Goal: Complete application form

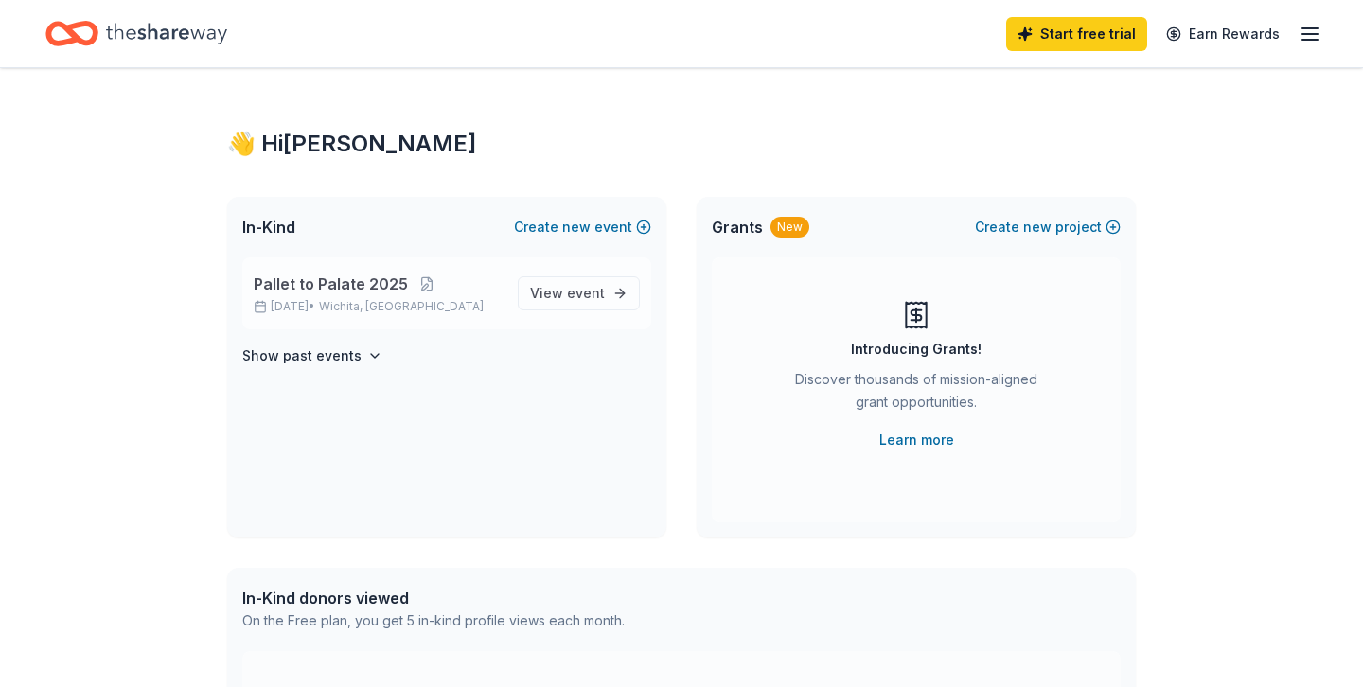
click at [473, 320] on div "Pallet to Palate [DATE], 2025 • [GEOGRAPHIC_DATA], [GEOGRAPHIC_DATA] View event" at bounding box center [446, 294] width 409 height 72
click at [547, 294] on span "View event" at bounding box center [567, 293] width 75 height 23
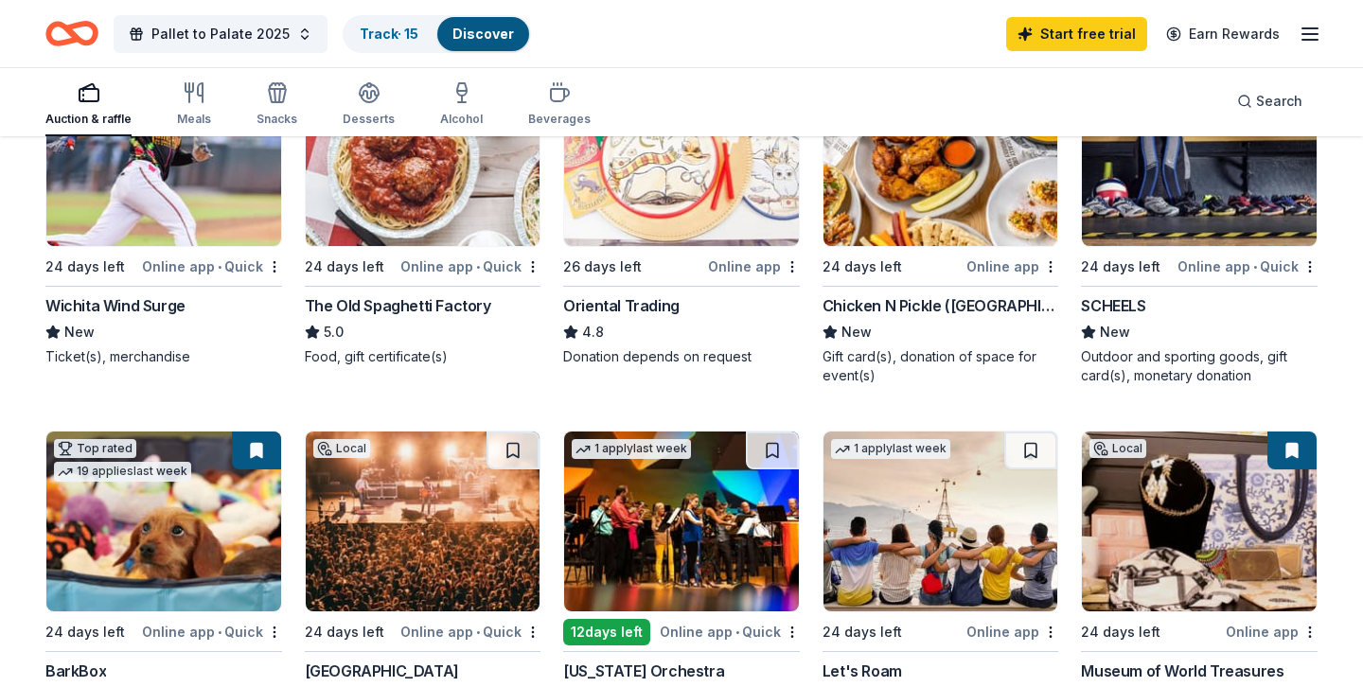
scroll to position [276, 0]
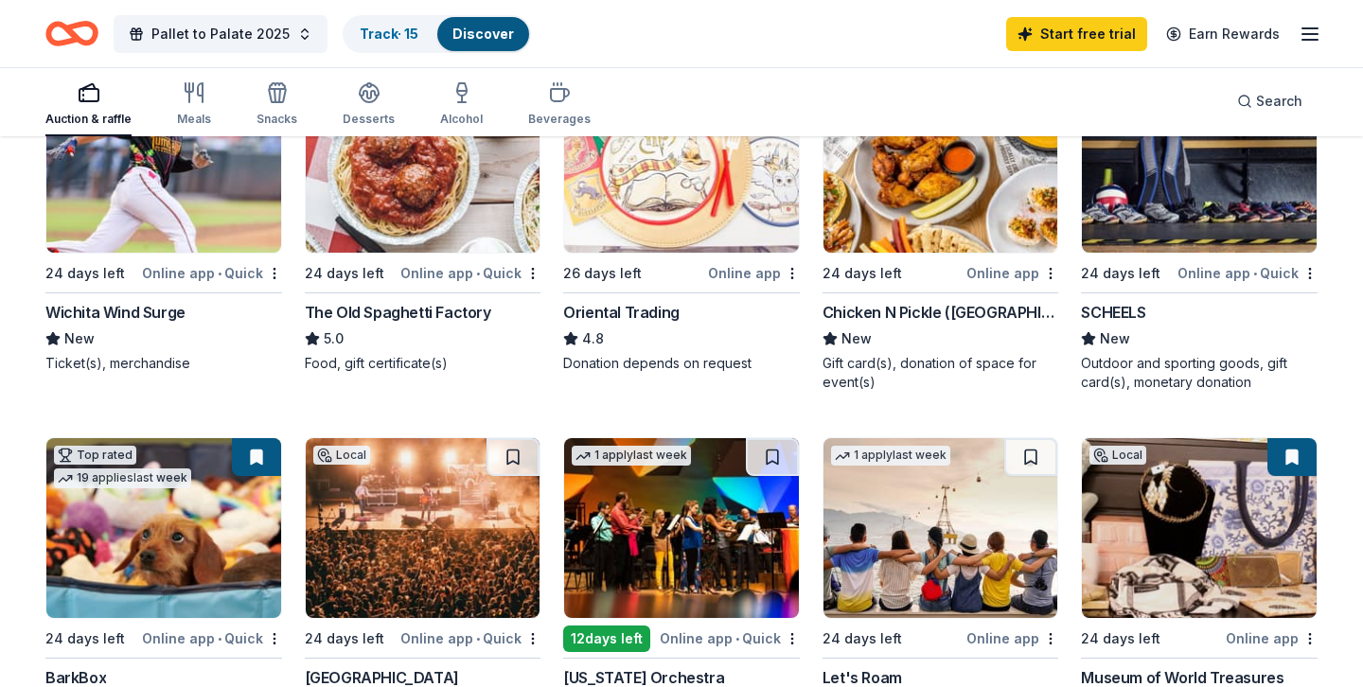
click at [960, 229] on img at bounding box center [941, 163] width 235 height 180
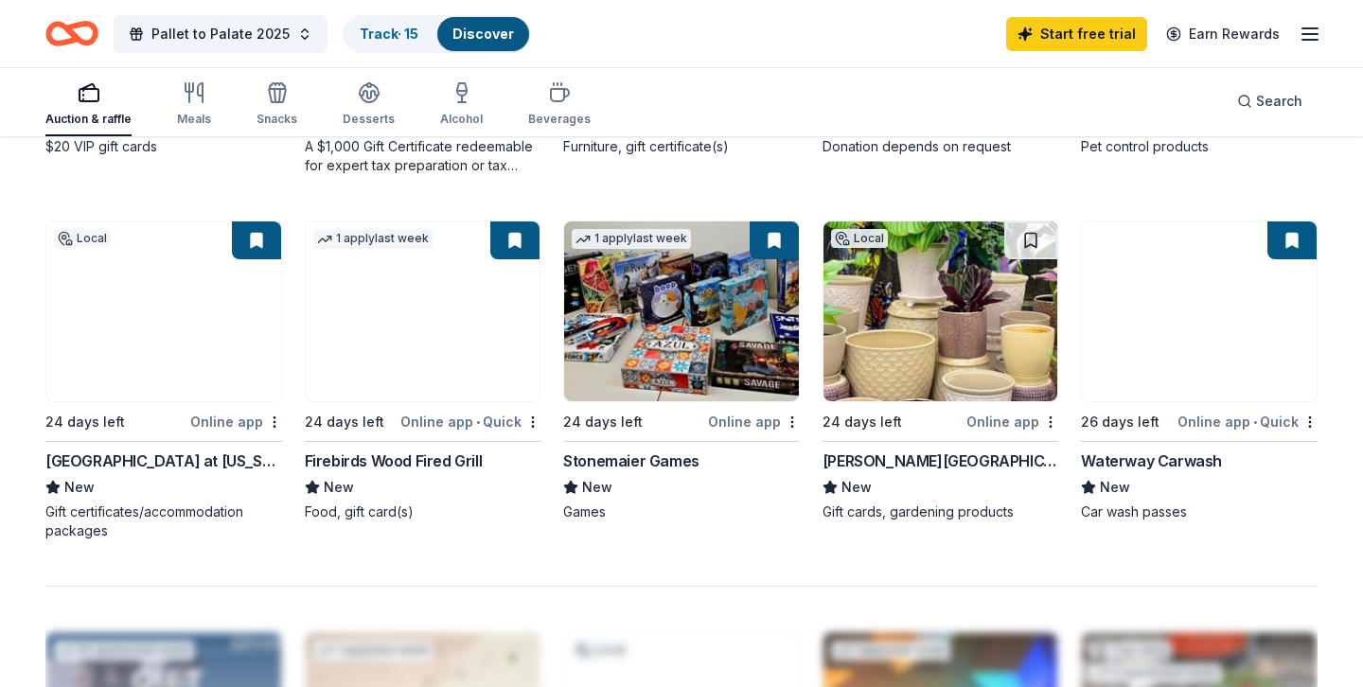
scroll to position [1228, 0]
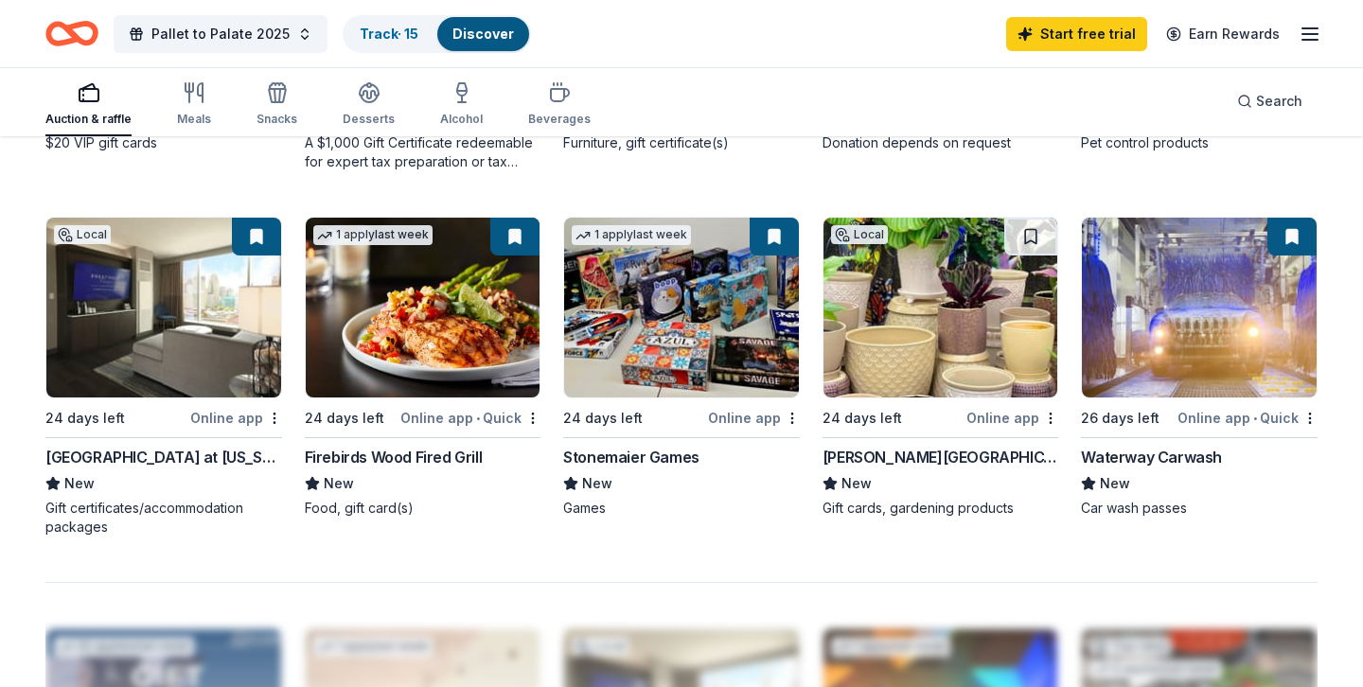
click at [465, 308] on img at bounding box center [423, 308] width 235 height 180
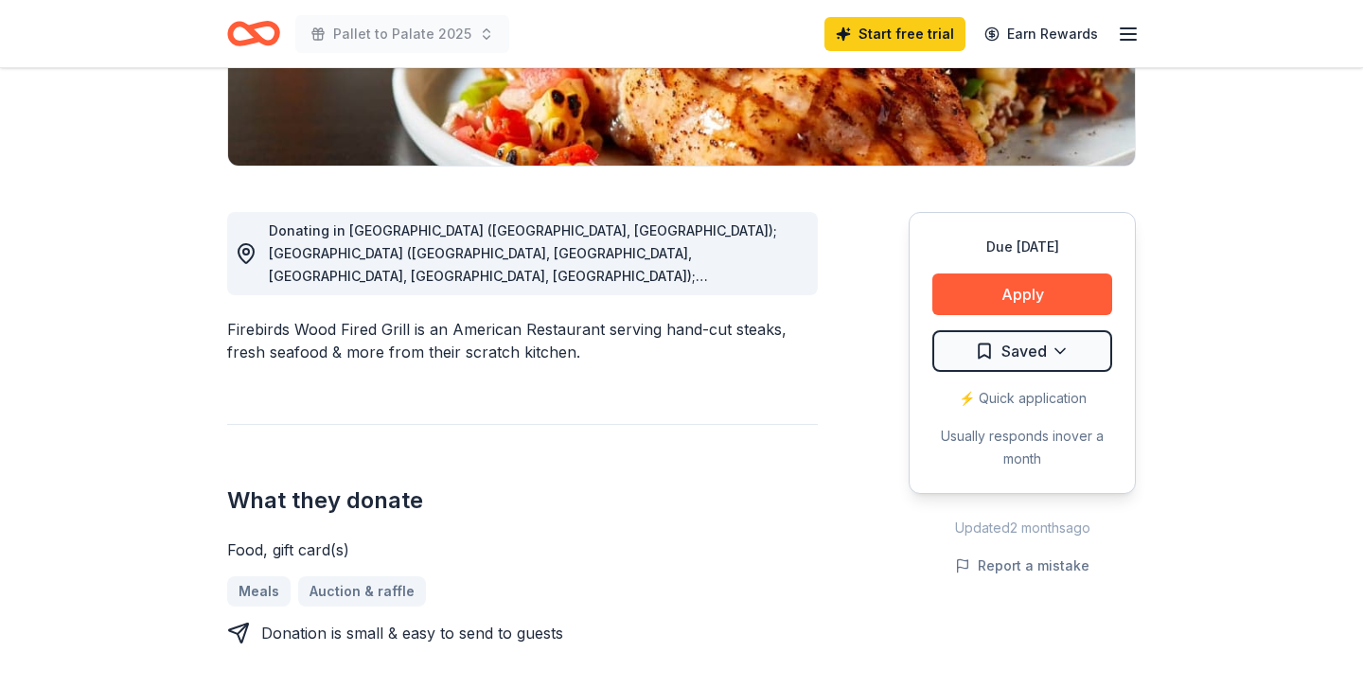
scroll to position [426, 0]
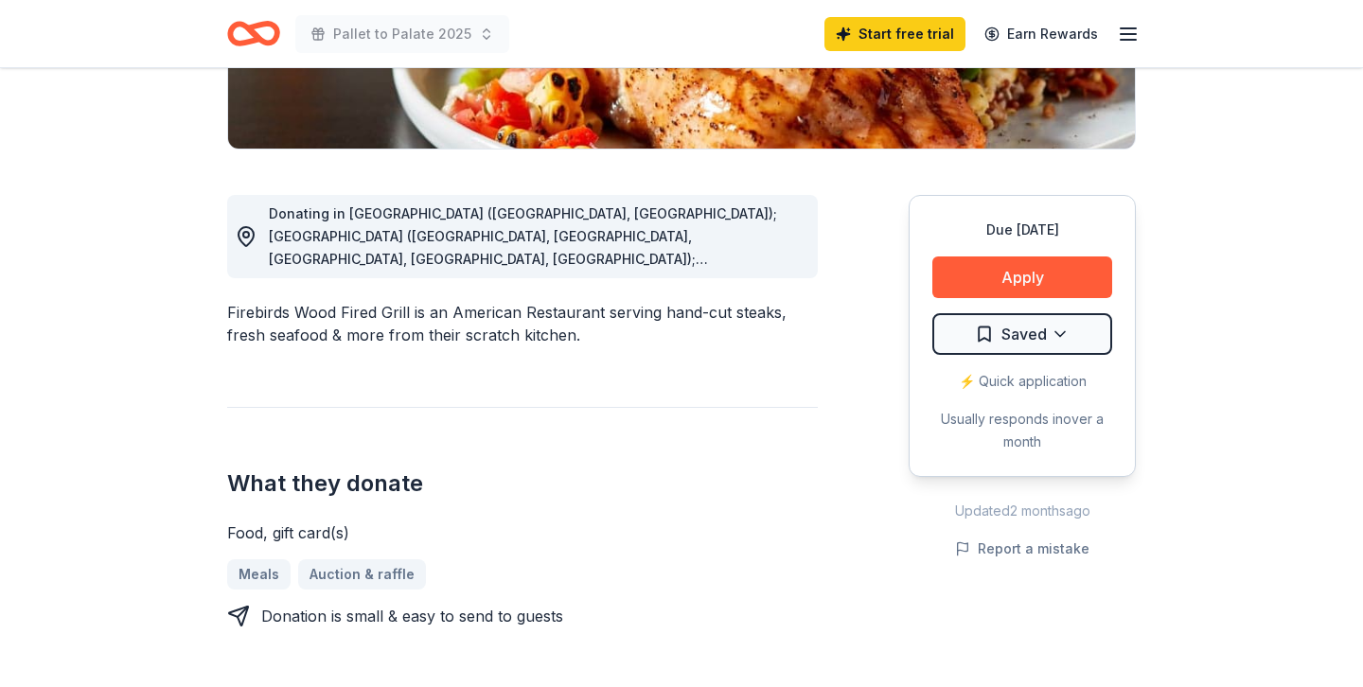
click at [755, 262] on span "Donating in AL (Birmingham, Montgomery); AZ (Chandler, Gilbert, Phoenix, Surpri…" at bounding box center [523, 497] width 508 height 584
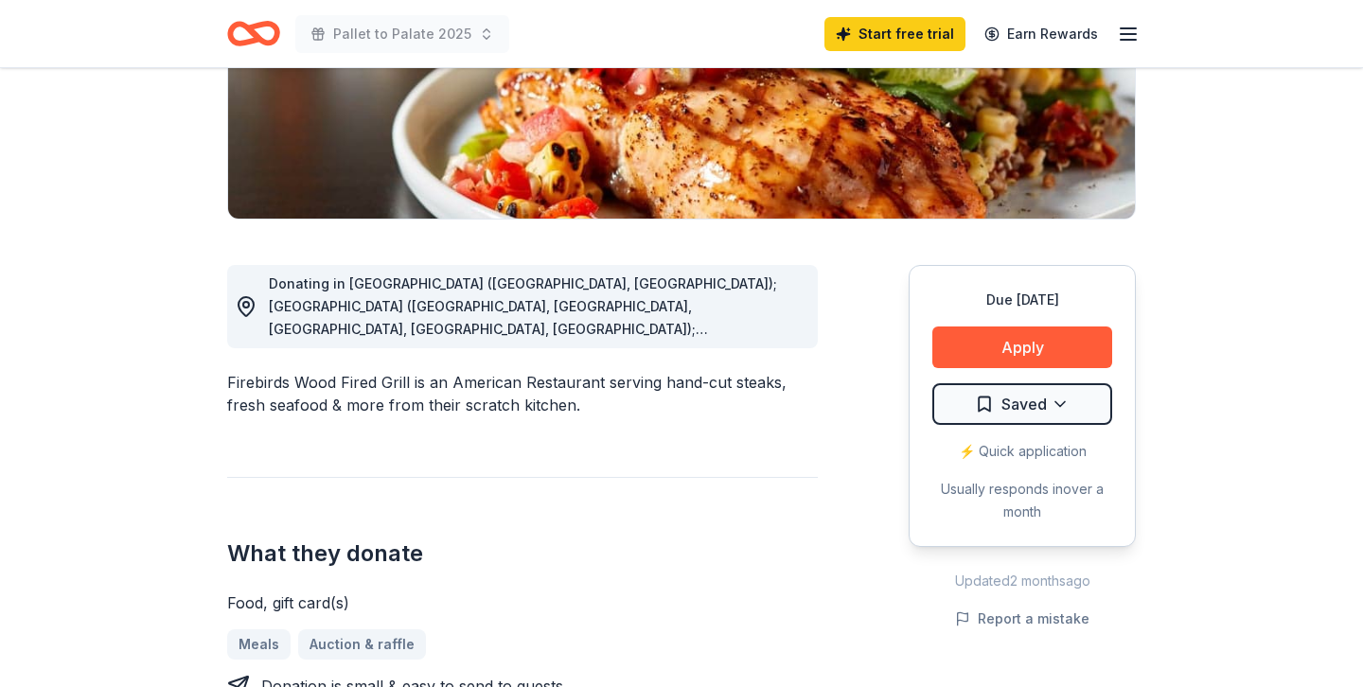
scroll to position [317, 0]
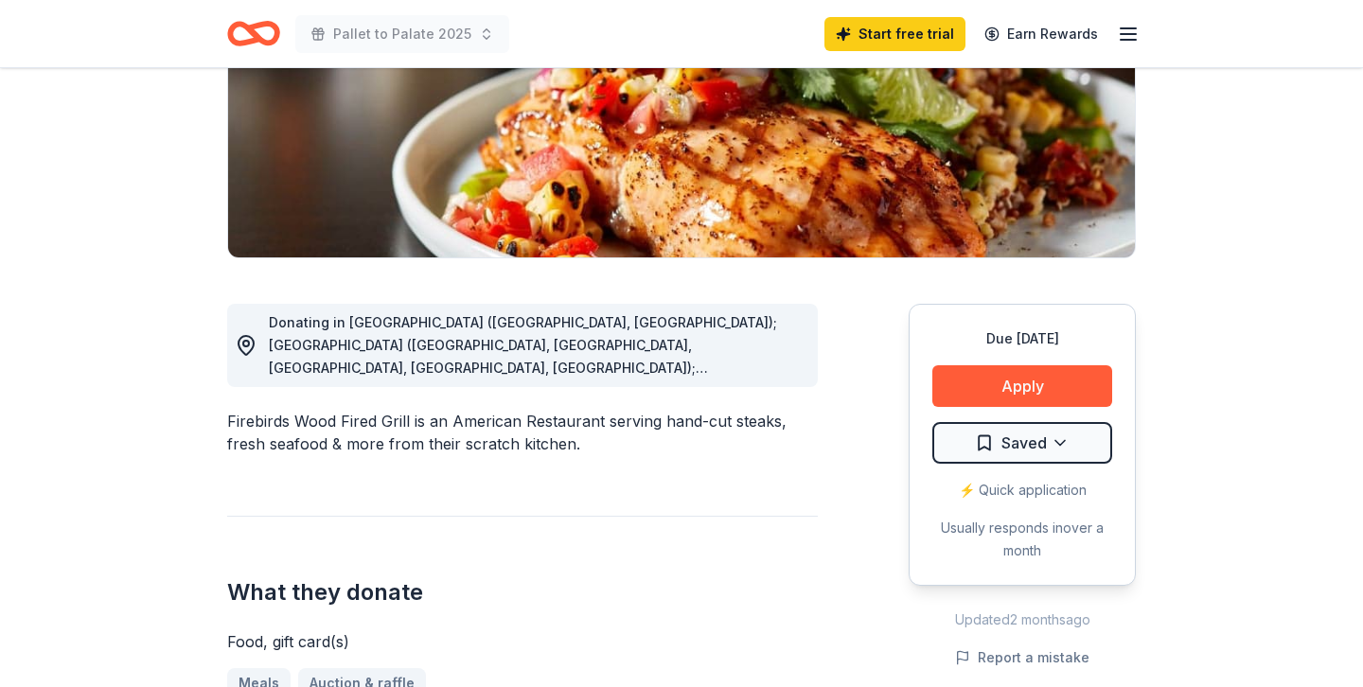
click at [248, 336] on icon at bounding box center [246, 345] width 15 height 19
click at [762, 384] on div "Donating in AL (Birmingham, Montgomery); AZ (Chandler, Gilbert, Phoenix, Surpri…" at bounding box center [522, 345] width 591 height 83
click at [777, 374] on span "Donating in AL (Birmingham, Montgomery); AZ (Chandler, Gilbert, Phoenix, Surpri…" at bounding box center [523, 606] width 508 height 584
click at [992, 386] on button "Apply" at bounding box center [1023, 386] width 180 height 42
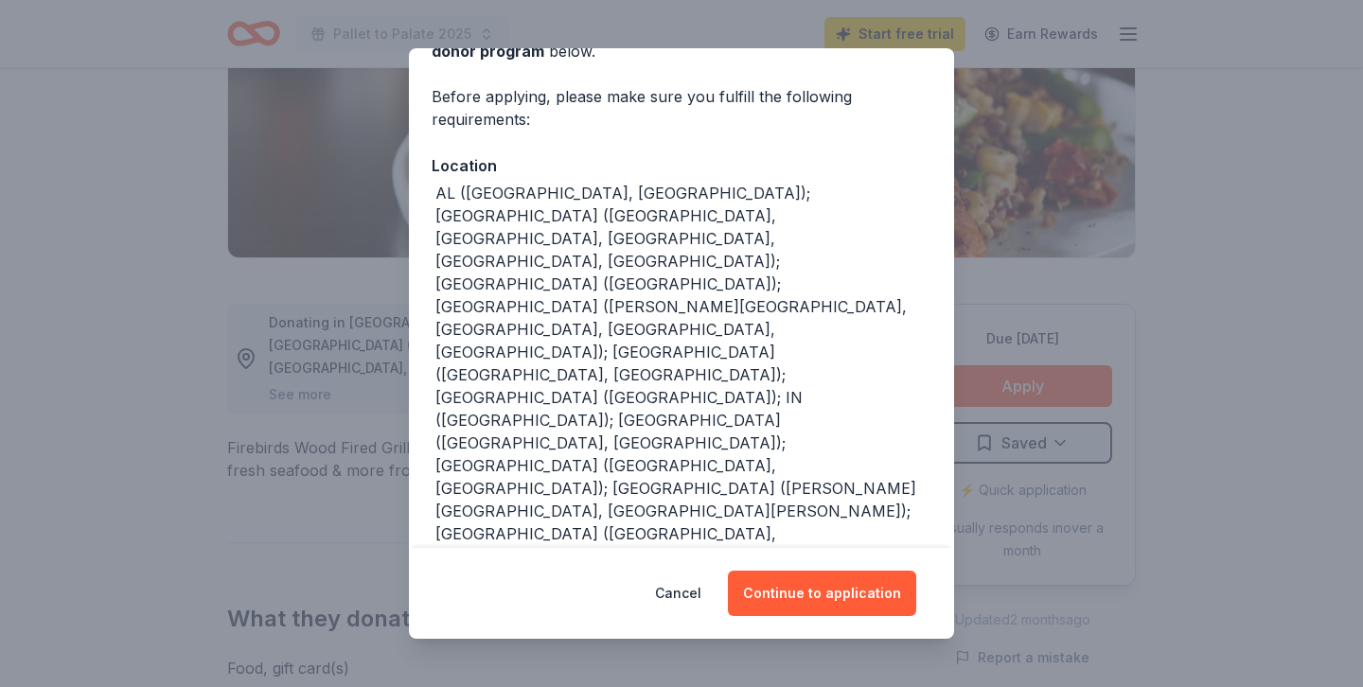
scroll to position [130, 0]
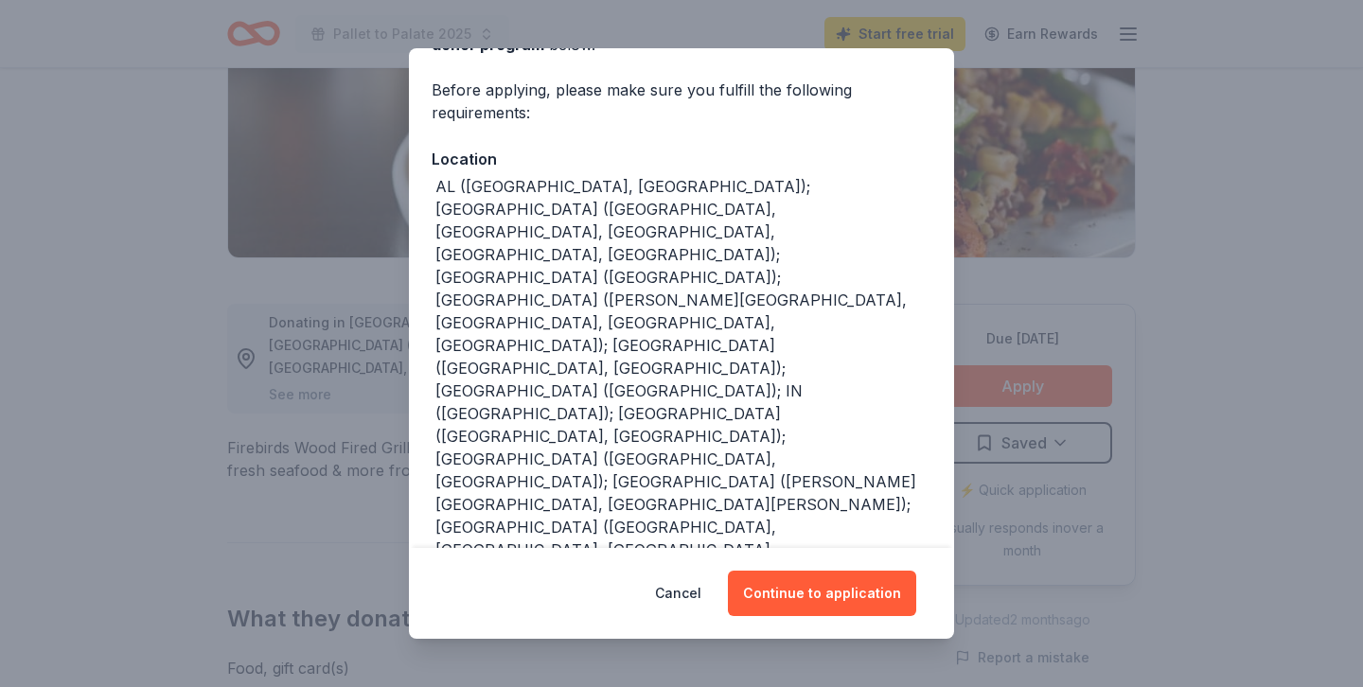
click at [831, 569] on div "Cancel Continue to application" at bounding box center [681, 593] width 545 height 91
click at [824, 615] on button "Continue to application" at bounding box center [822, 593] width 188 height 45
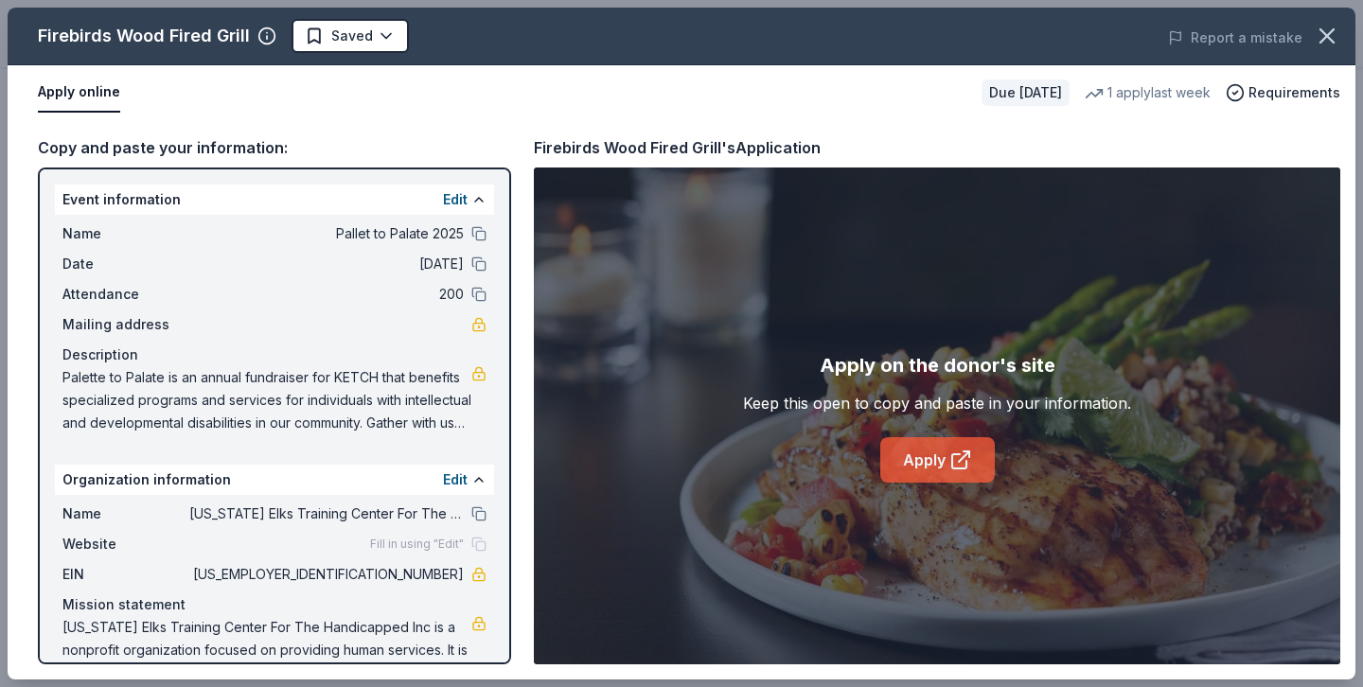
click at [942, 459] on link "Apply" at bounding box center [938, 459] width 115 height 45
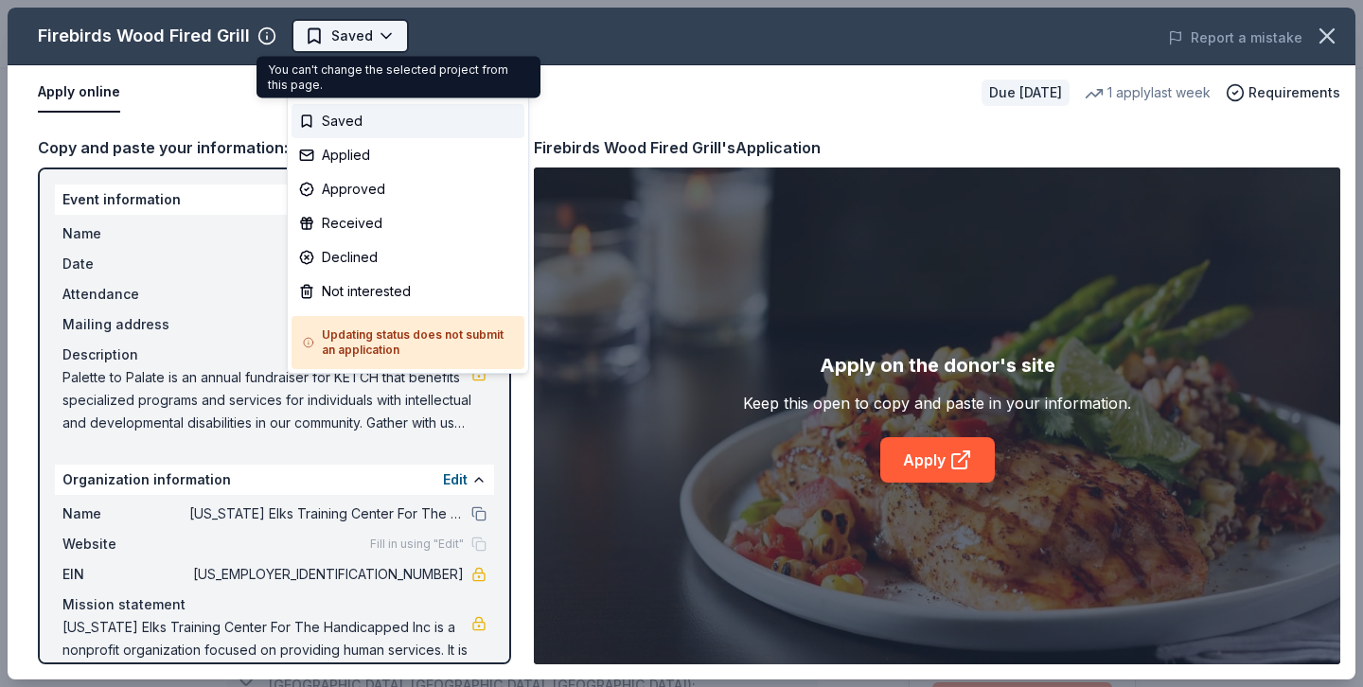
click at [364, 39] on body "Pallet to Palate 2025 Saved Apply Due in 24 days Share Firebirds Wood Fired Gri…" at bounding box center [681, 343] width 1363 height 687
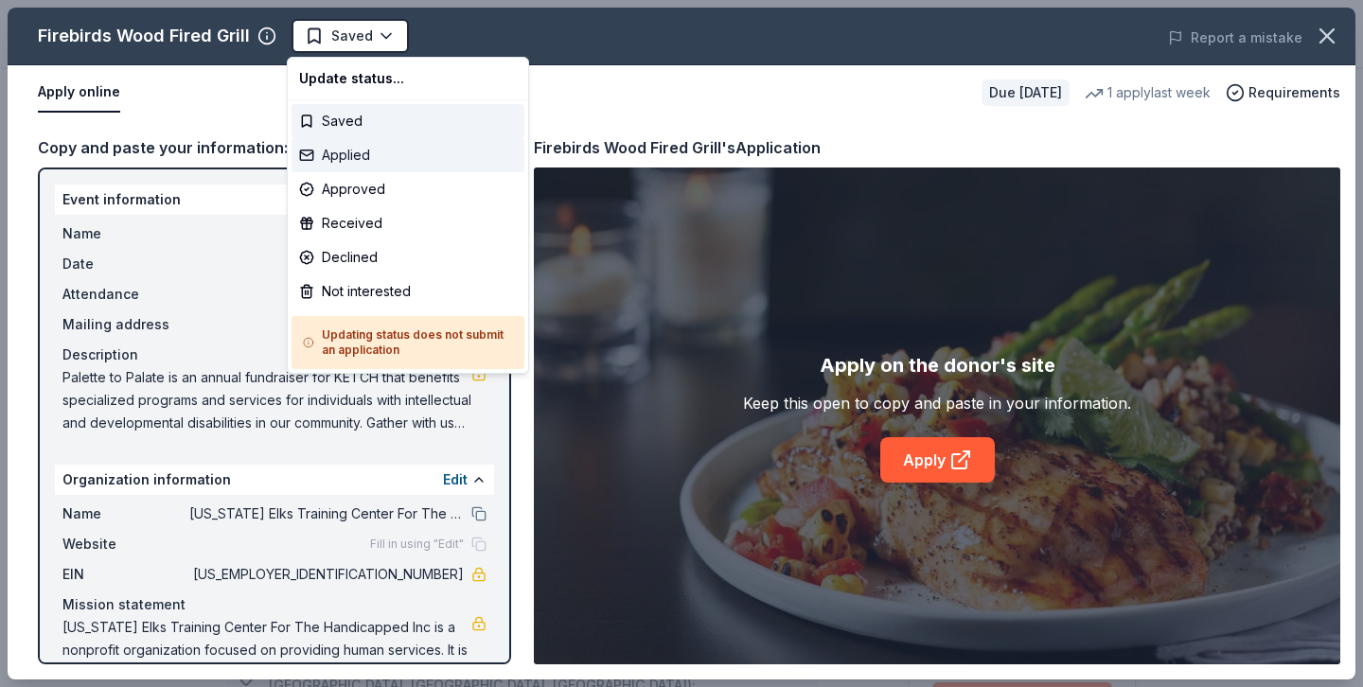
click at [384, 159] on div "Applied" at bounding box center [408, 155] width 233 height 34
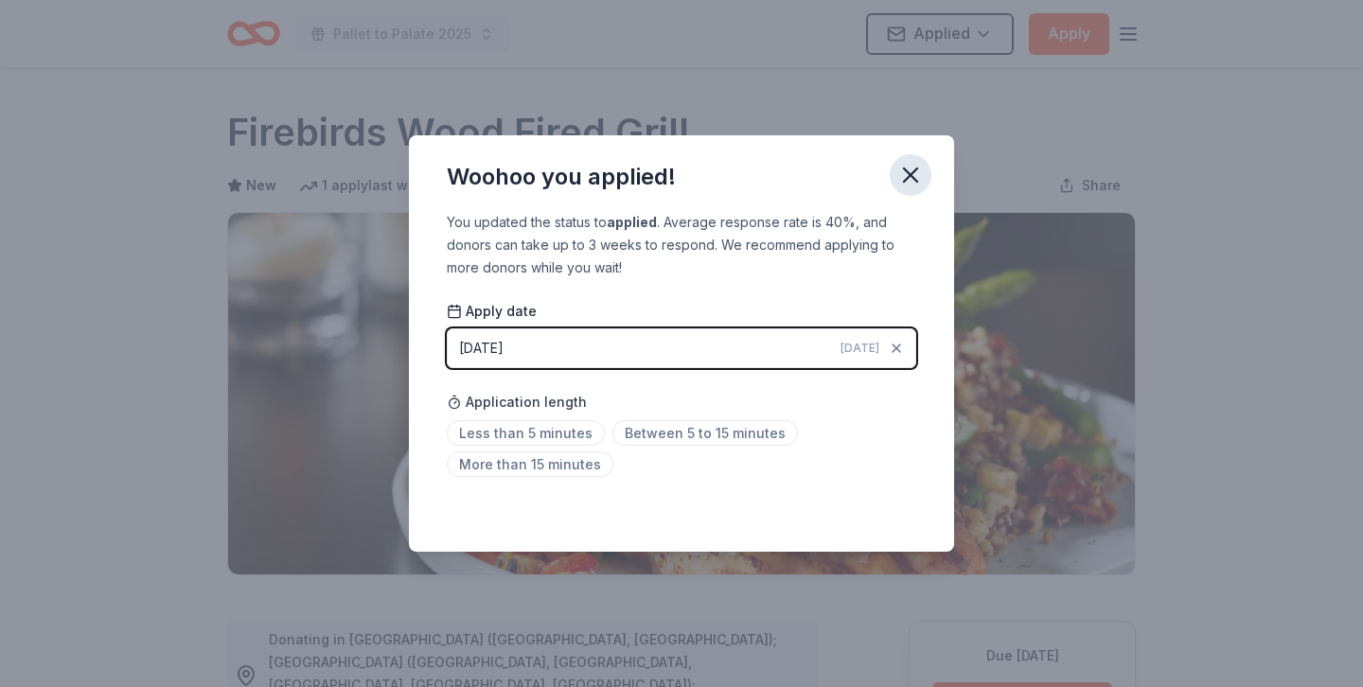
click at [898, 177] on icon "button" at bounding box center [911, 175] width 27 height 27
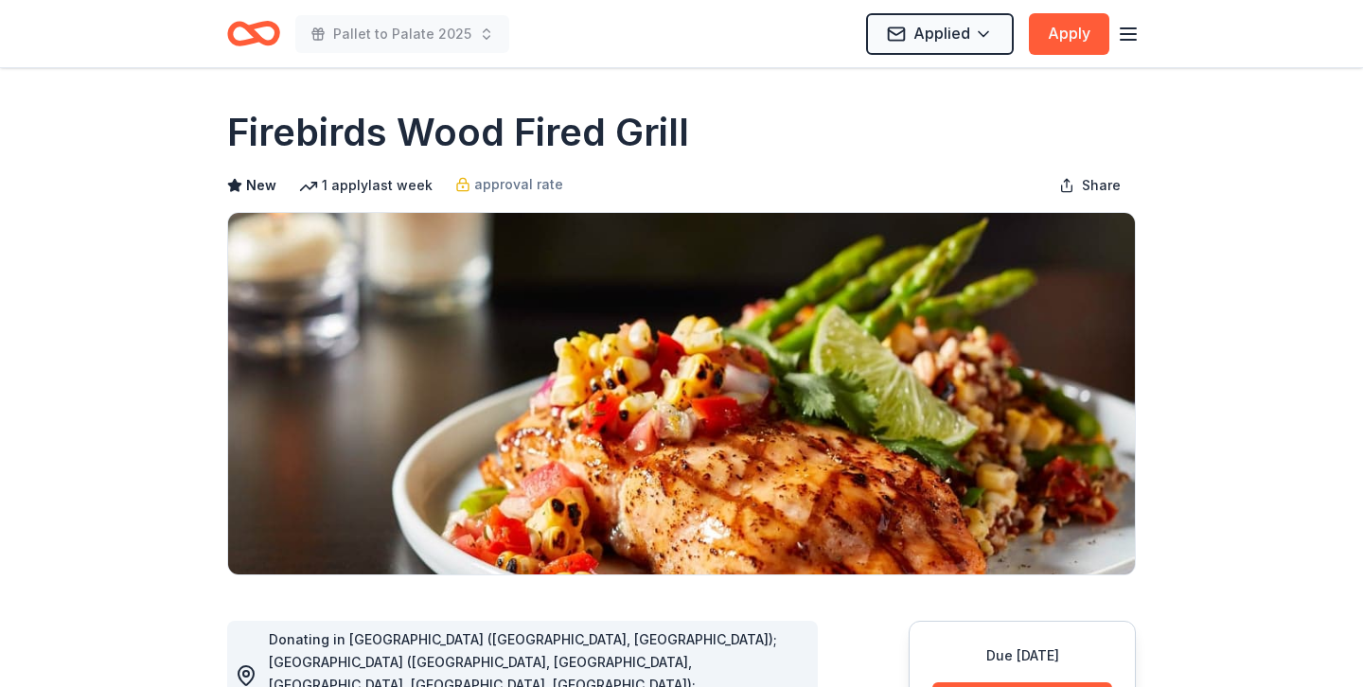
click at [263, 41] on icon "Home" at bounding box center [262, 33] width 29 height 19
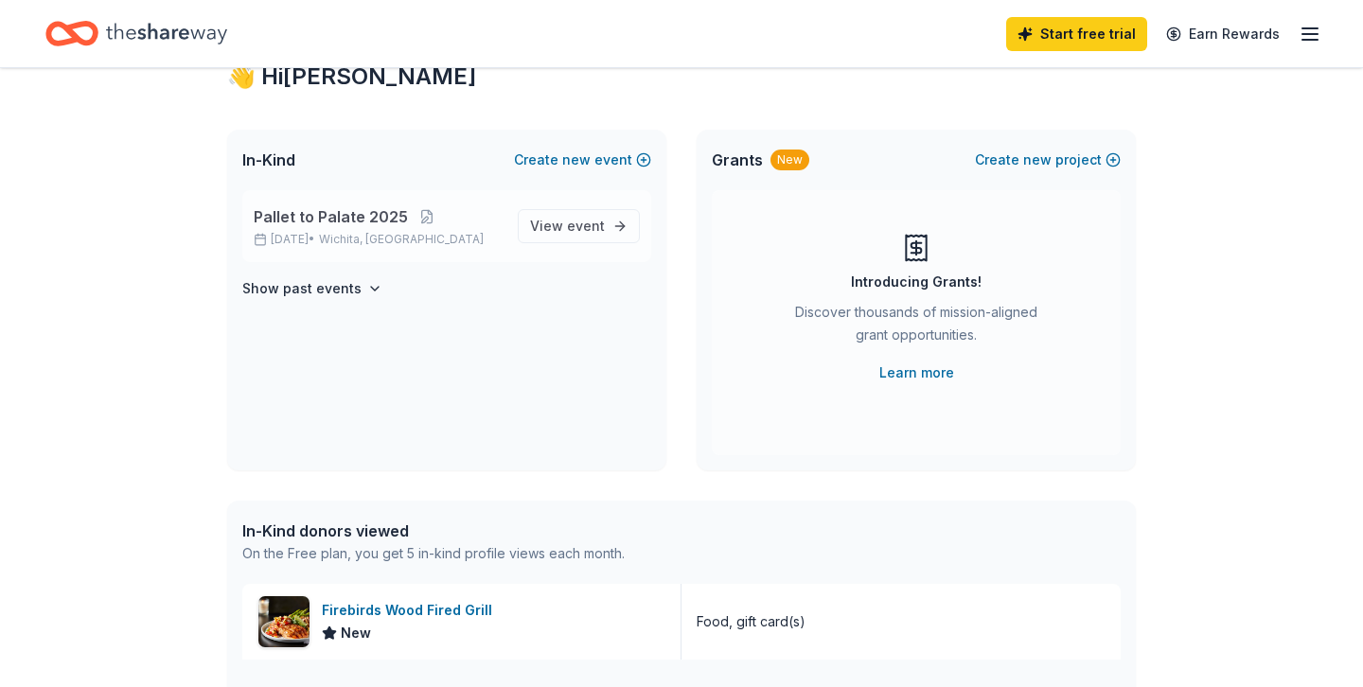
scroll to position [74, 0]
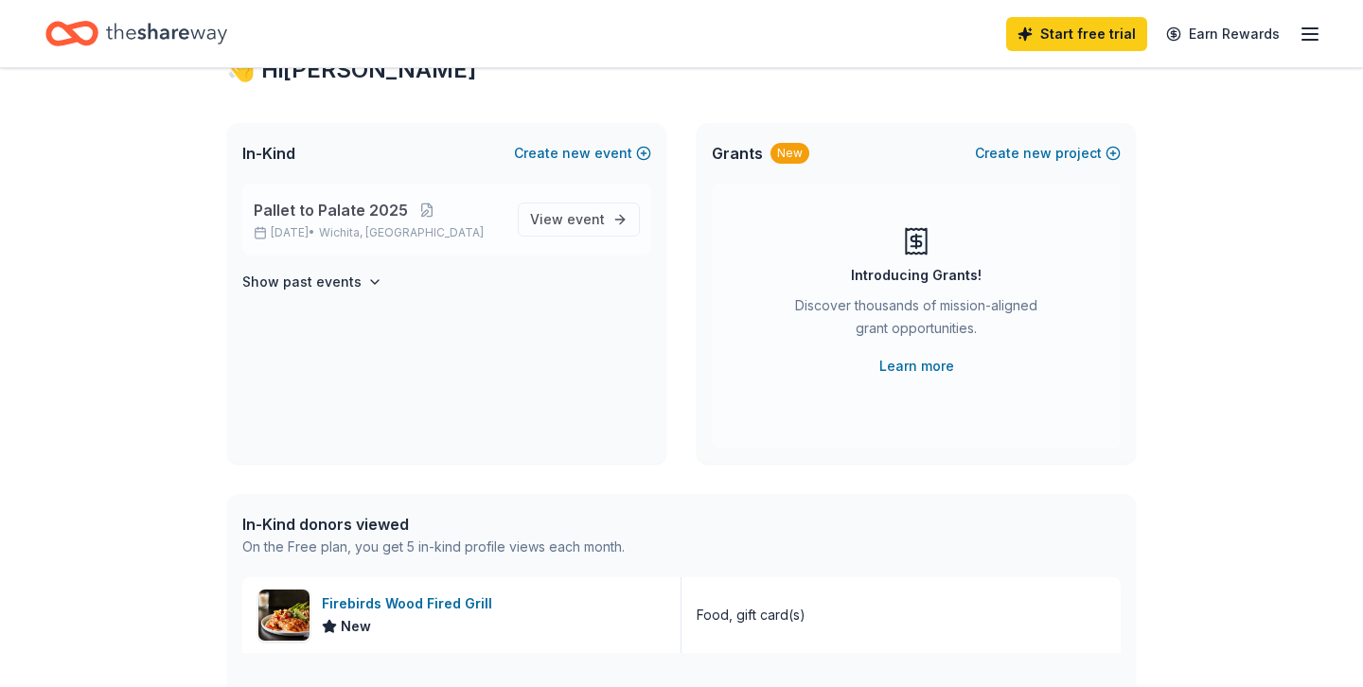
click at [344, 226] on p "Oct 18, 2025 • Wichita, KS" at bounding box center [378, 232] width 249 height 15
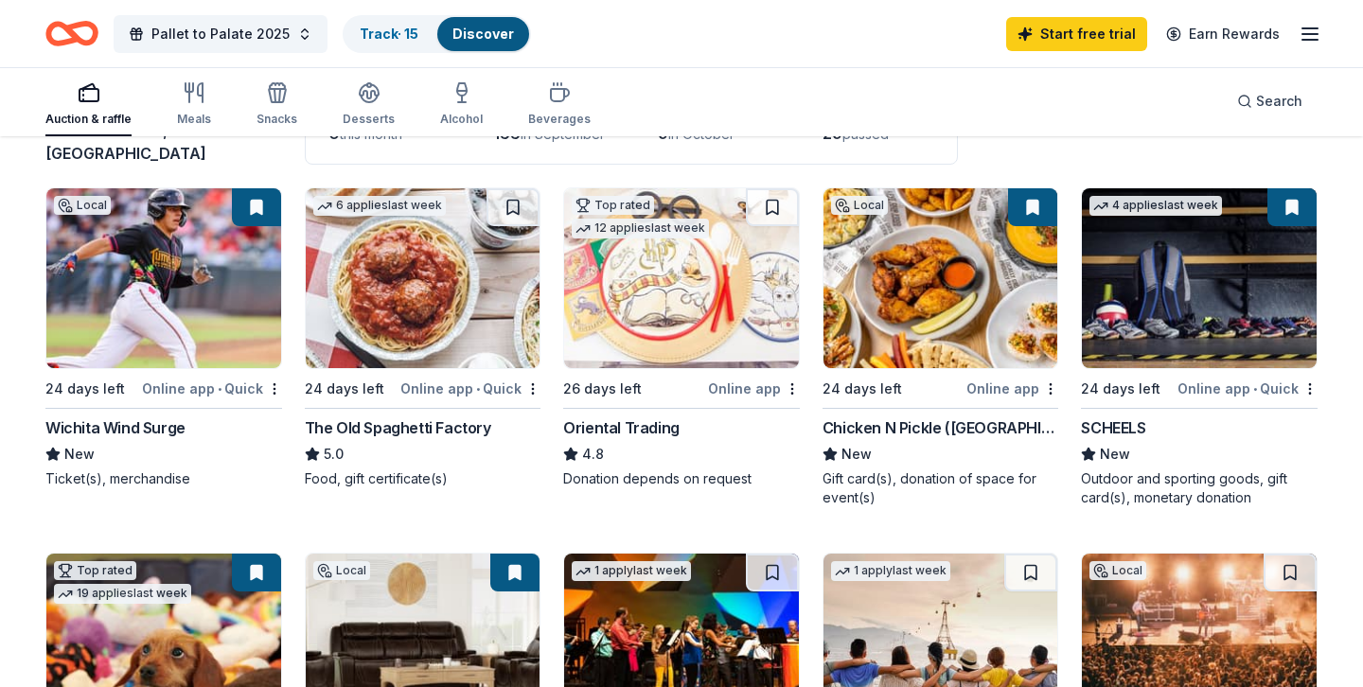
scroll to position [163, 0]
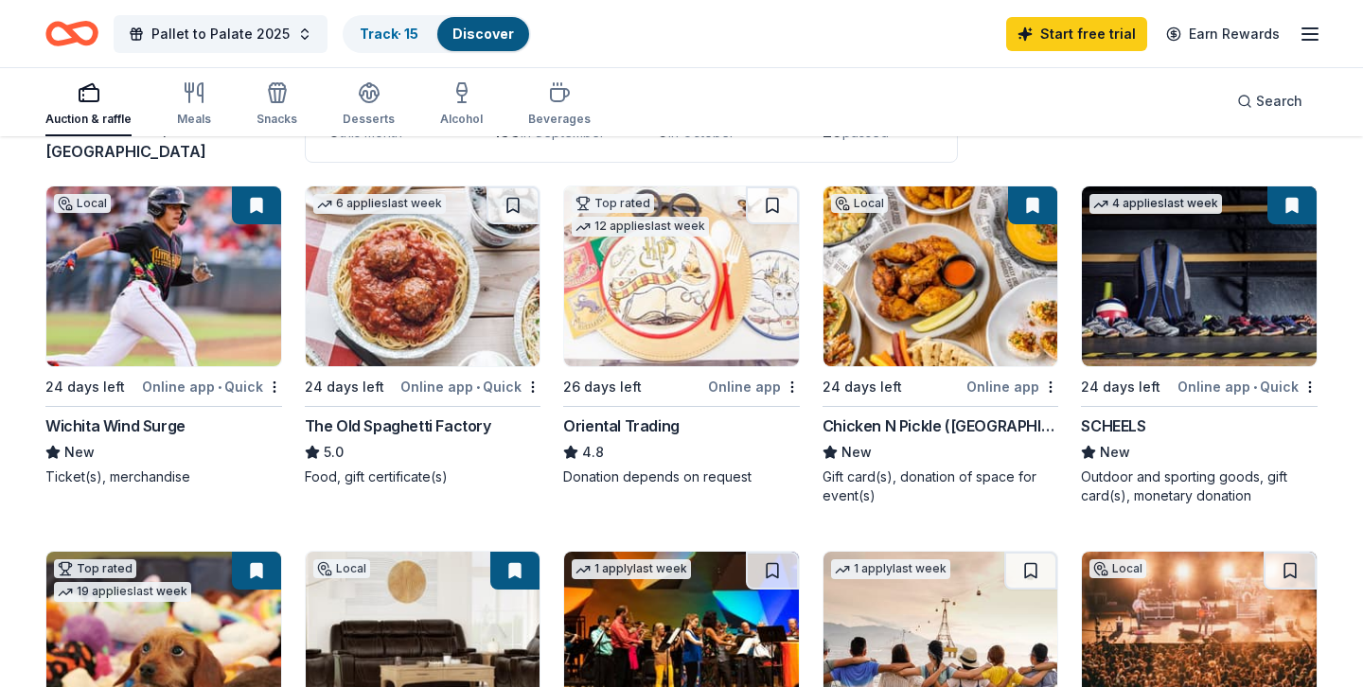
click at [203, 278] on img at bounding box center [163, 277] width 235 height 180
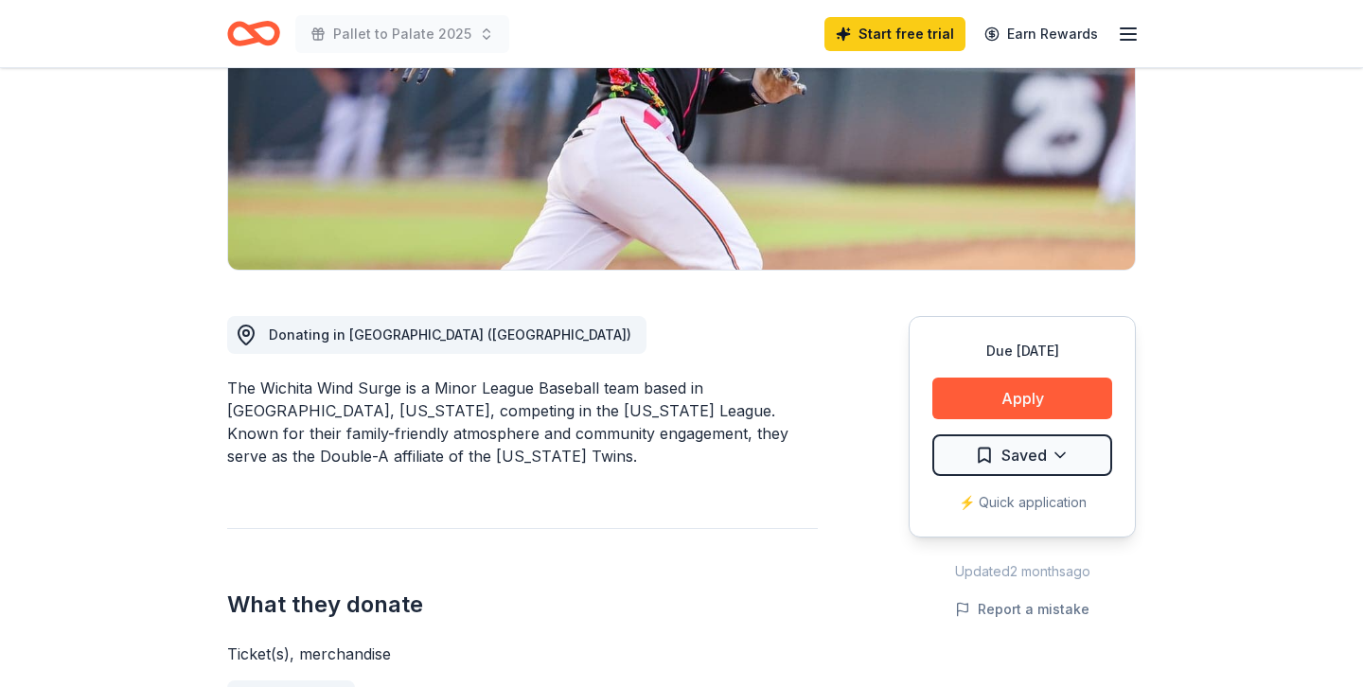
scroll to position [324, 0]
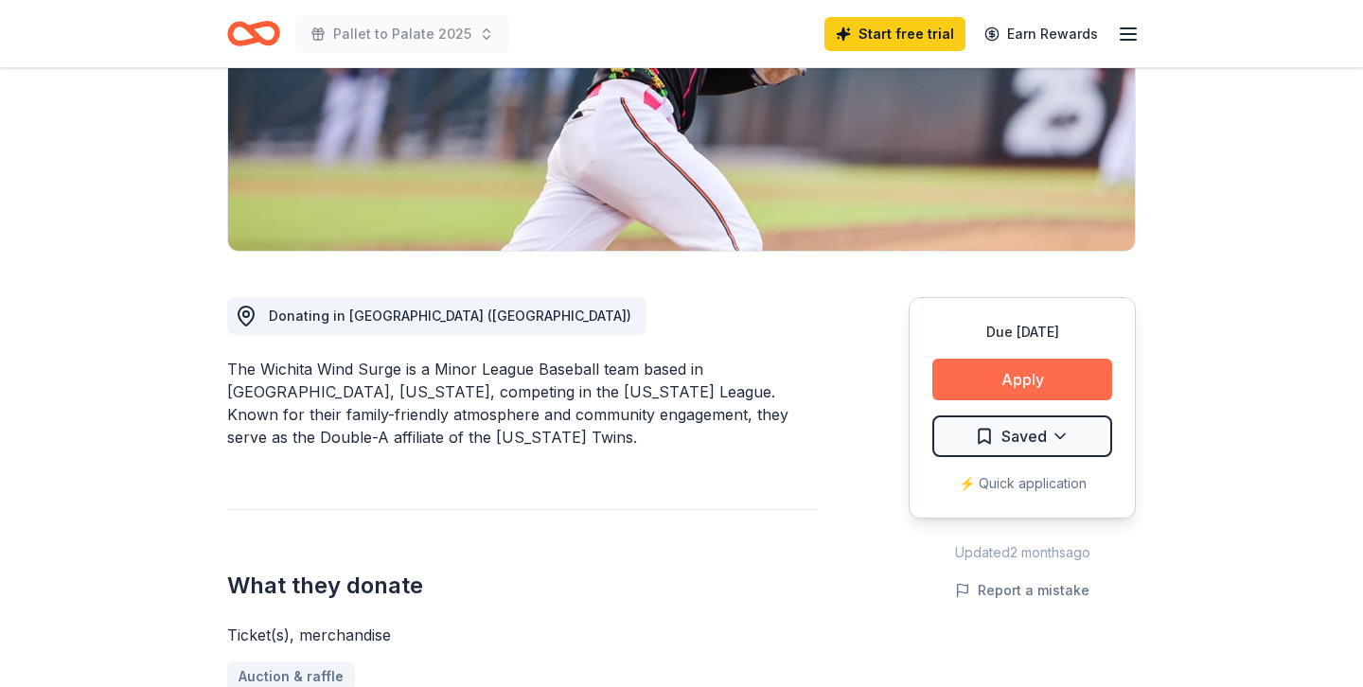
click at [962, 395] on button "Apply" at bounding box center [1023, 380] width 180 height 42
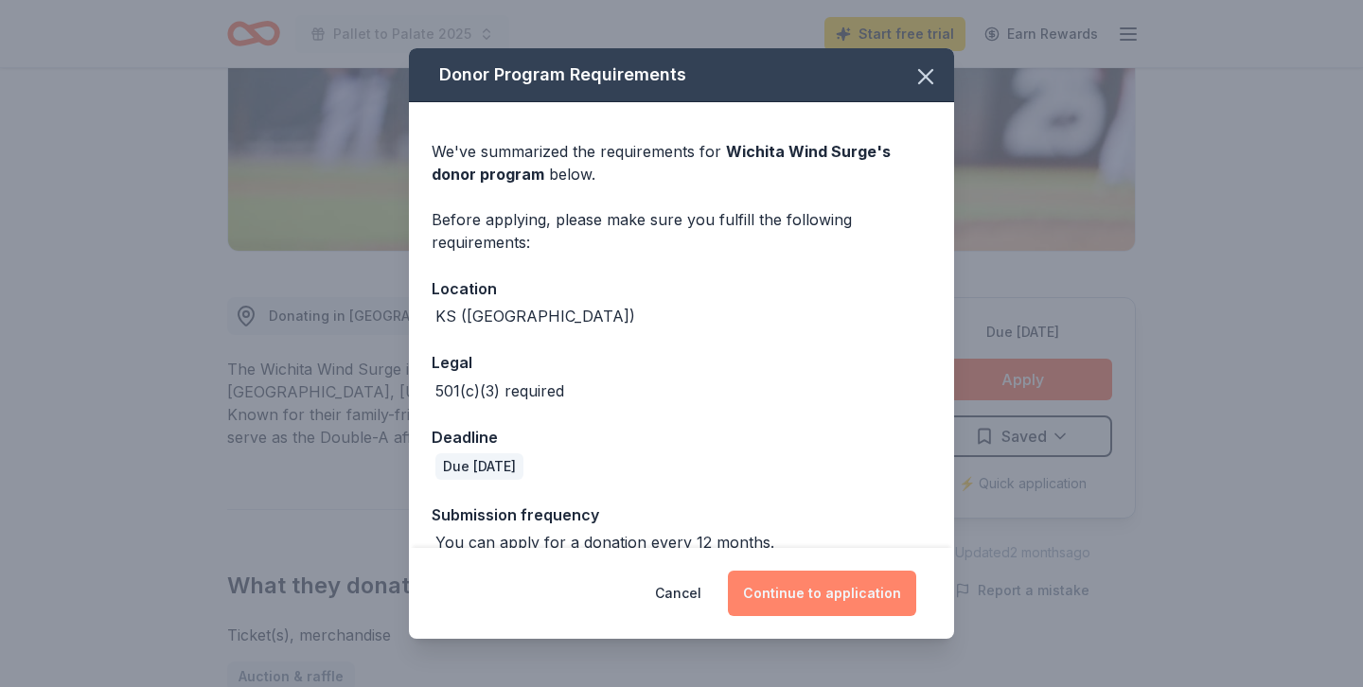
click at [844, 584] on button "Continue to application" at bounding box center [822, 593] width 188 height 45
